Goal: Information Seeking & Learning: Learn about a topic

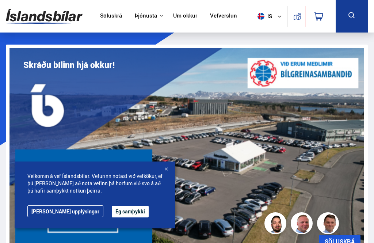
scroll to position [114, 0]
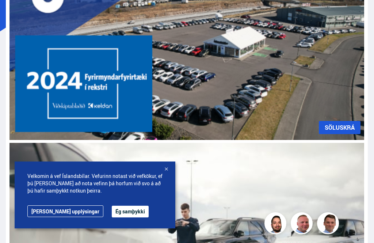
click at [46, 217] on link "Frekari upplýsingar" at bounding box center [65, 211] width 76 height 12
click at [112, 217] on button "Ég samþykki" at bounding box center [130, 212] width 37 height 12
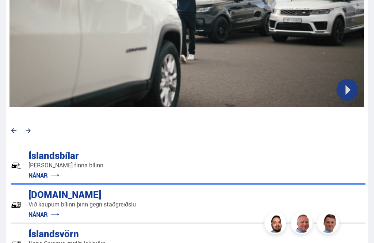
scroll to position [349, 0]
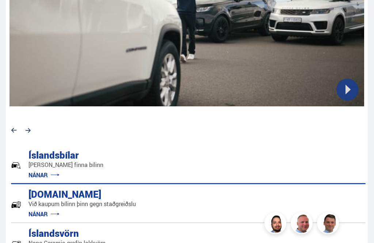
click at [37, 213] on link "NÁNAR" at bounding box center [44, 214] width 31 height 8
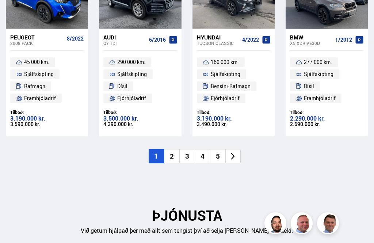
scroll to position [1120, 0]
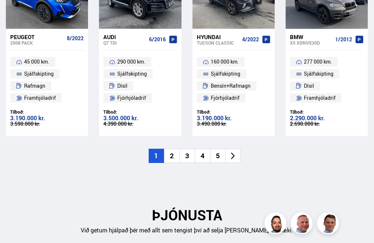
click at [172, 152] on li "2" at bounding box center [171, 156] width 15 height 14
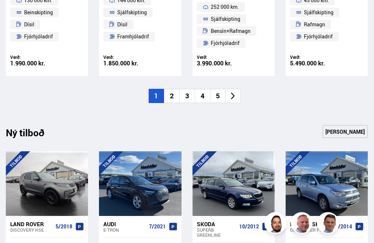
scroll to position [933, 0]
click at [170, 99] on li "2" at bounding box center [171, 96] width 15 height 14
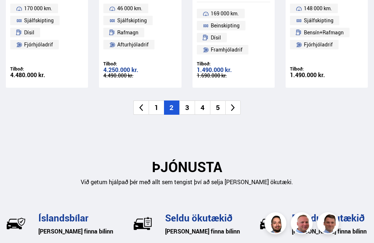
scroll to position [1176, 0]
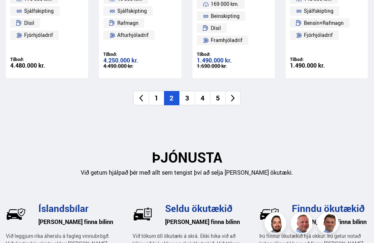
click at [183, 96] on li "3" at bounding box center [186, 98] width 15 height 14
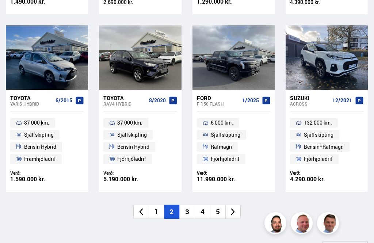
scroll to position [811, 0]
click at [184, 211] on li "3" at bounding box center [186, 212] width 15 height 14
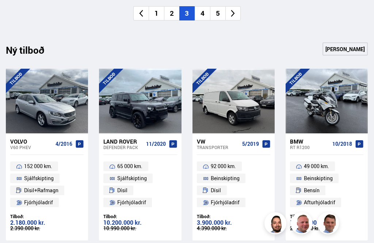
scroll to position [1026, 0]
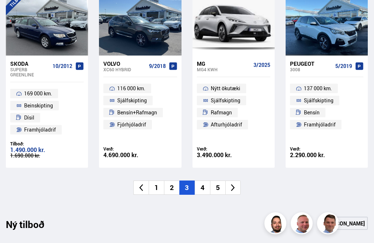
scroll to position [832, 0]
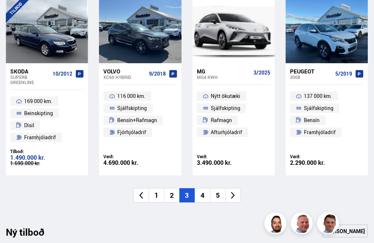
click at [200, 190] on li "4" at bounding box center [202, 195] width 15 height 14
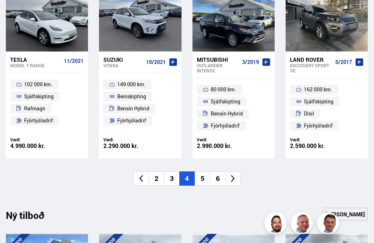
scroll to position [844, 0]
click at [201, 175] on li "5" at bounding box center [202, 178] width 15 height 14
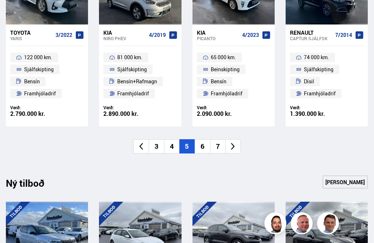
scroll to position [874, 0]
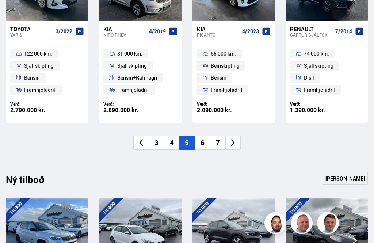
click at [204, 141] on li "6" at bounding box center [202, 143] width 15 height 14
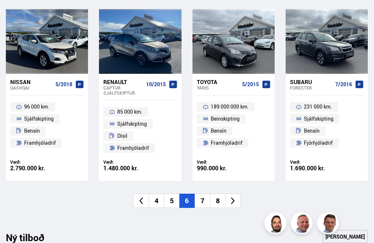
scroll to position [842, 0]
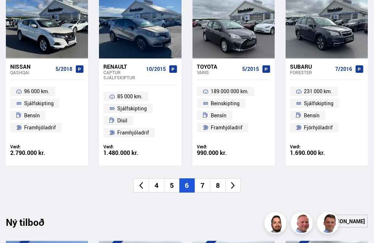
click at [202, 181] on li "7" at bounding box center [202, 186] width 15 height 14
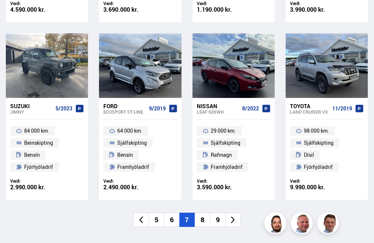
scroll to position [798, 0]
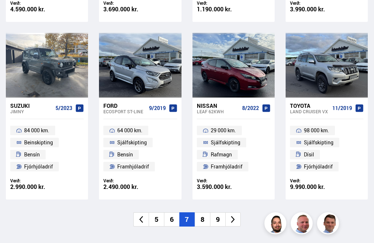
click at [203, 216] on li "8" at bounding box center [202, 219] width 15 height 14
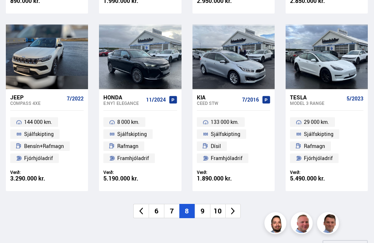
scroll to position [806, 0]
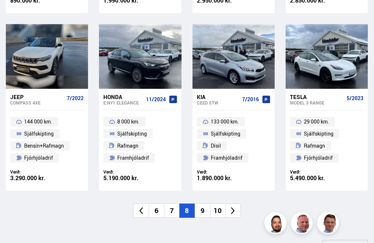
click at [202, 205] on li "9" at bounding box center [202, 211] width 15 height 14
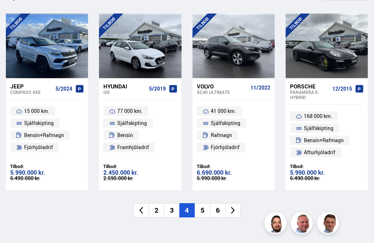
scroll to position [1064, 0]
click at [204, 209] on li "5" at bounding box center [202, 210] width 15 height 14
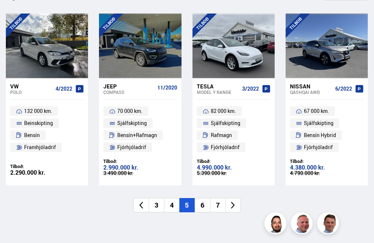
click at [203, 83] on div "Tesla" at bounding box center [218, 86] width 42 height 7
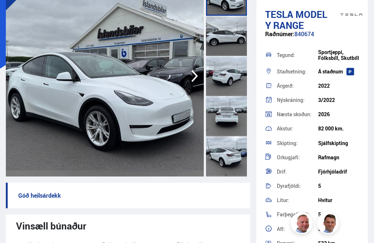
scroll to position [77, 0]
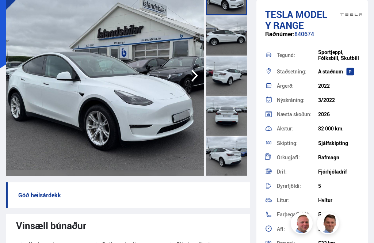
click at [190, 76] on icon "button" at bounding box center [194, 76] width 15 height 18
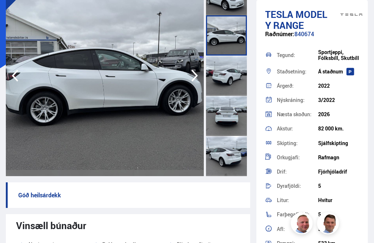
click at [194, 75] on icon "button" at bounding box center [194, 76] width 15 height 18
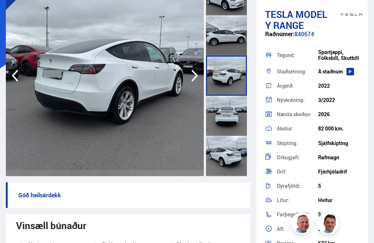
click at [191, 79] on icon "button" at bounding box center [194, 76] width 15 height 18
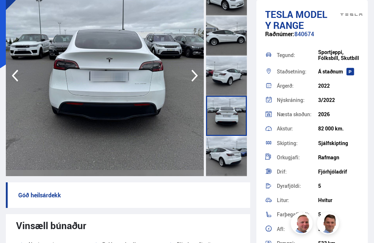
click at [192, 76] on icon "button" at bounding box center [194, 76] width 15 height 18
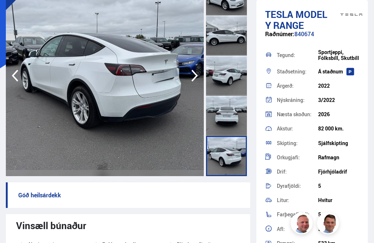
click at [194, 75] on icon "button" at bounding box center [194, 76] width 15 height 18
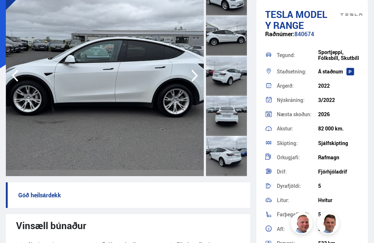
click at [197, 77] on icon "button" at bounding box center [194, 76] width 15 height 18
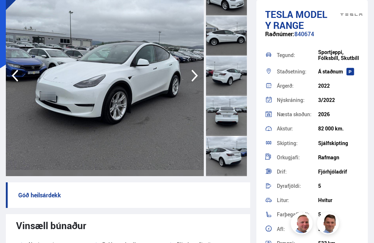
click at [193, 77] on icon "button" at bounding box center [194, 76] width 15 height 18
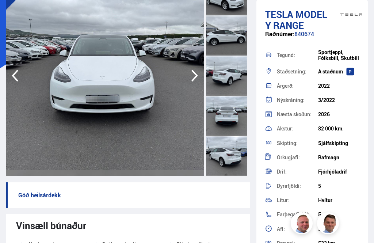
click at [188, 73] on icon "button" at bounding box center [194, 76] width 15 height 18
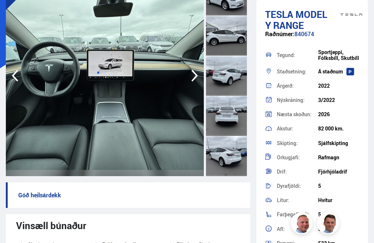
click at [193, 76] on icon "button" at bounding box center [194, 76] width 15 height 18
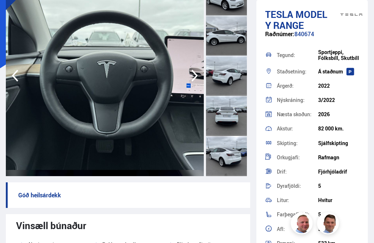
click at [193, 77] on icon "button" at bounding box center [194, 76] width 15 height 18
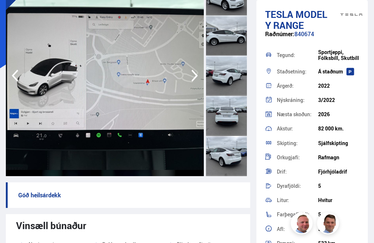
click at [195, 83] on icon "button" at bounding box center [194, 76] width 15 height 18
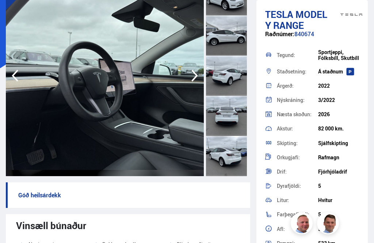
click at [193, 80] on icon "button" at bounding box center [194, 76] width 7 height 12
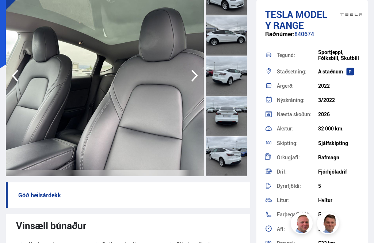
click at [197, 79] on icon "button" at bounding box center [194, 76] width 15 height 18
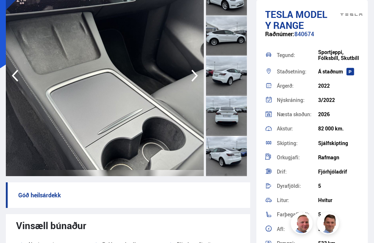
click at [198, 80] on icon "button" at bounding box center [194, 76] width 15 height 18
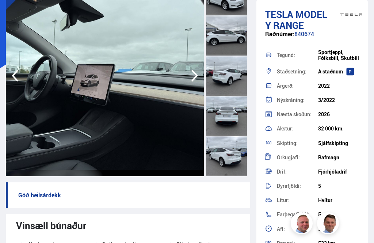
click at [196, 79] on icon "button" at bounding box center [194, 76] width 15 height 18
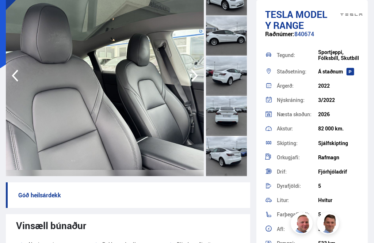
click at [191, 75] on icon "button" at bounding box center [194, 76] width 15 height 18
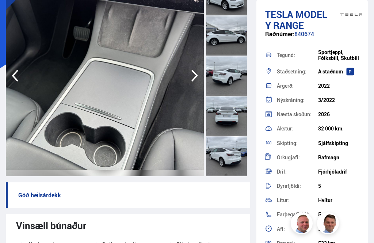
click at [193, 77] on icon "button" at bounding box center [194, 76] width 15 height 18
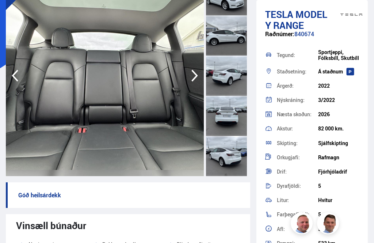
click at [192, 75] on icon "button" at bounding box center [194, 76] width 15 height 18
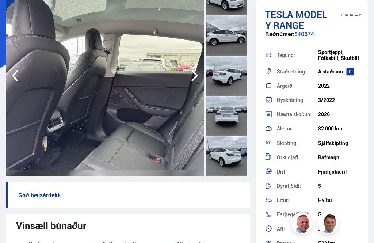
click at [195, 78] on icon "button" at bounding box center [194, 76] width 7 height 12
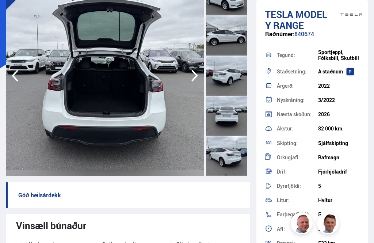
click at [194, 73] on icon "button" at bounding box center [194, 76] width 15 height 18
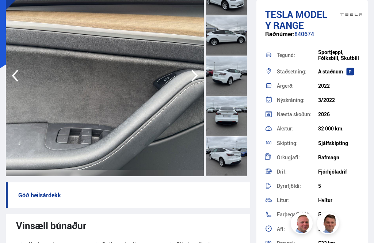
click at [196, 78] on icon "button" at bounding box center [194, 76] width 15 height 18
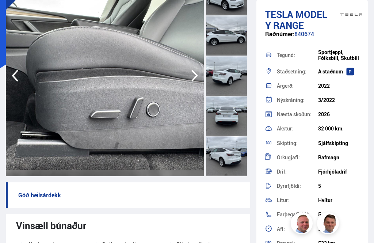
click at [190, 76] on icon "button" at bounding box center [194, 76] width 15 height 18
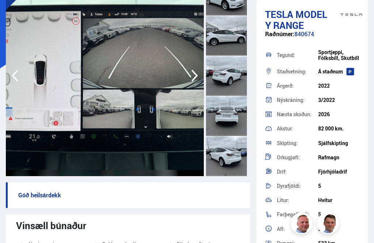
click at [16, 75] on icon "button" at bounding box center [15, 76] width 15 height 18
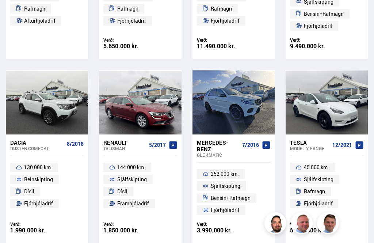
scroll to position [844, 0]
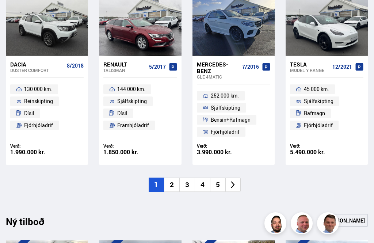
click at [189, 181] on li "3" at bounding box center [186, 185] width 15 height 14
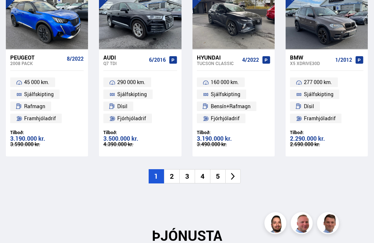
scroll to position [1098, 0]
click at [186, 175] on li "3" at bounding box center [186, 176] width 15 height 14
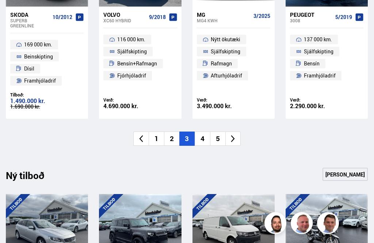
scroll to position [885, 0]
